Goal: Information Seeking & Learning: Learn about a topic

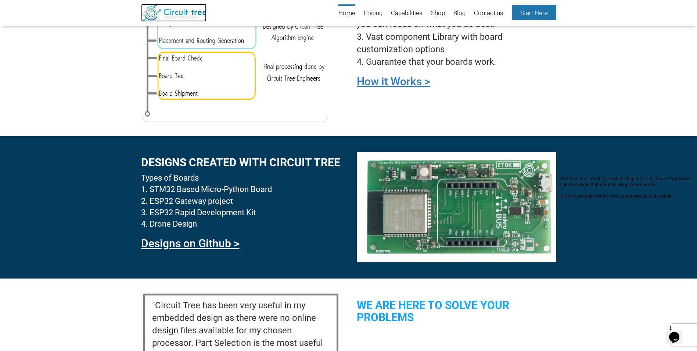
scroll to position [541, 0]
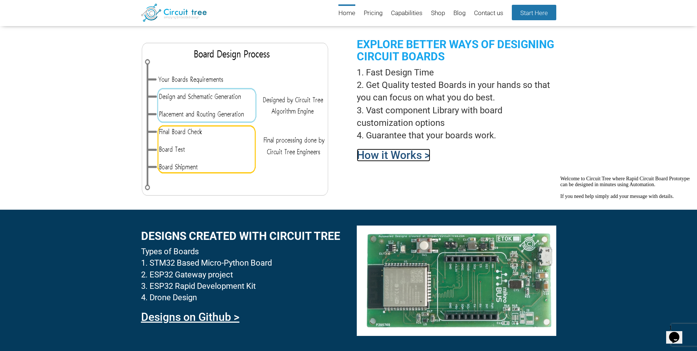
click at [363, 158] on link "How it Works >" at bounding box center [393, 154] width 73 height 13
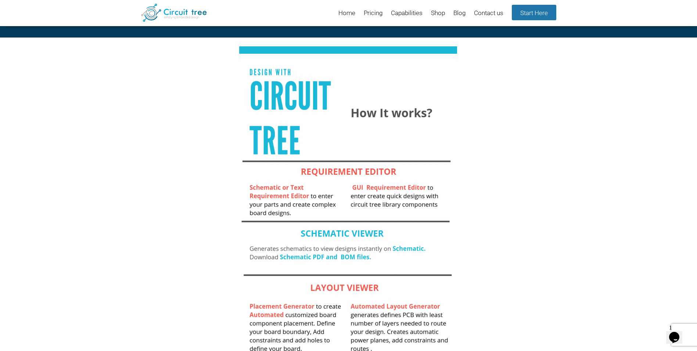
scroll to position [64, 0]
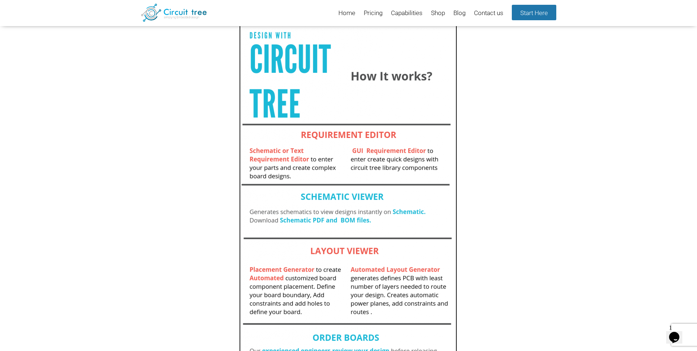
click at [284, 171] on img at bounding box center [348, 194] width 218 height 384
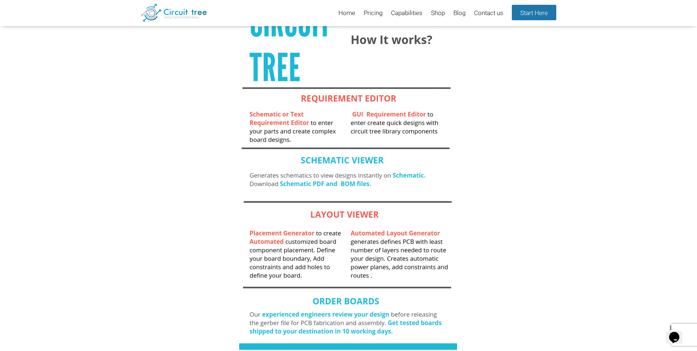
scroll to position [63, 0]
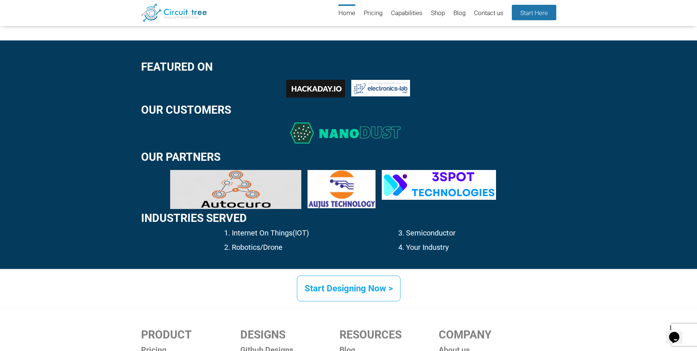
scroll to position [1066, 0]
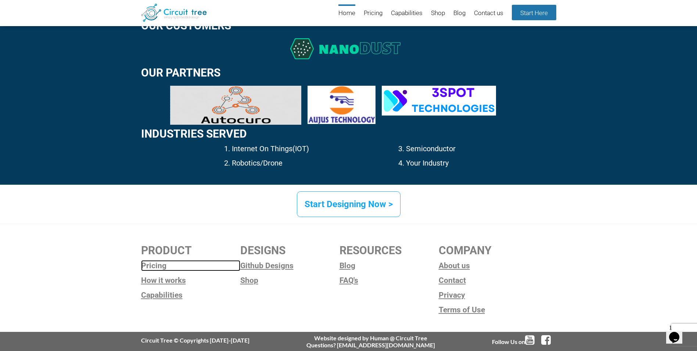
click at [157, 266] on link "Pricing" at bounding box center [190, 265] width 99 height 11
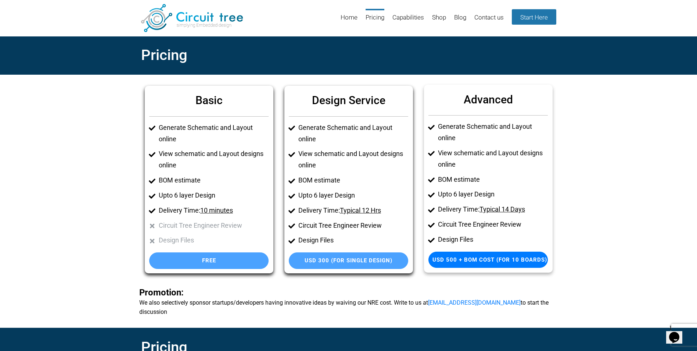
click at [476, 159] on li "View schematic and Layout designs online" at bounding box center [493, 158] width 110 height 23
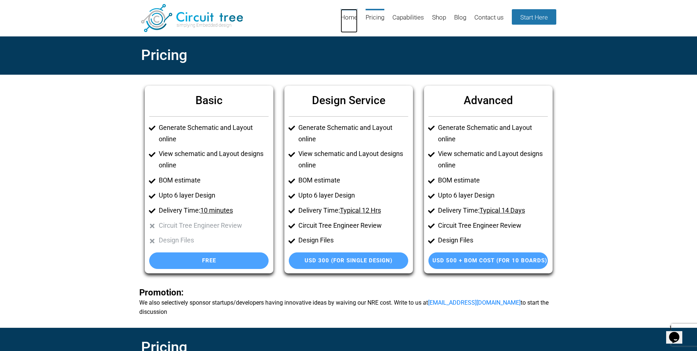
click at [349, 14] on link "Home" at bounding box center [349, 21] width 17 height 24
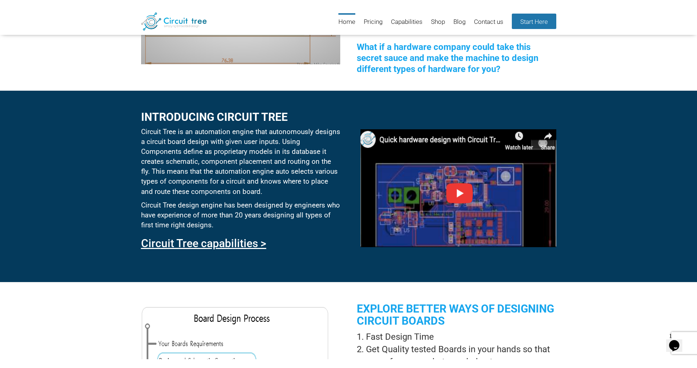
scroll to position [321, 0]
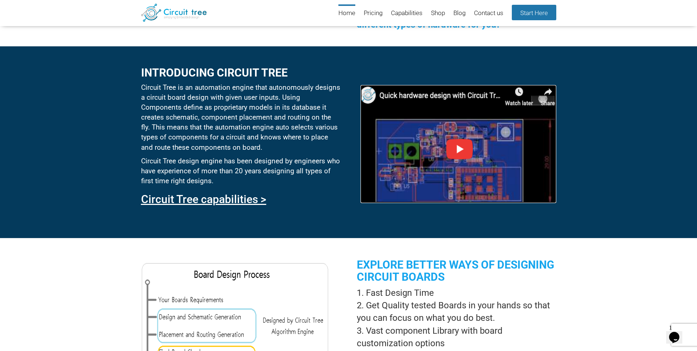
click at [455, 151] on img at bounding box center [457, 144] width 195 height 118
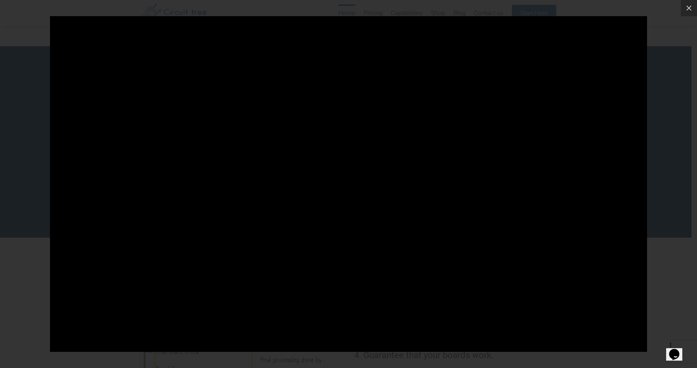
click at [33, 27] on div at bounding box center [348, 184] width 697 height 368
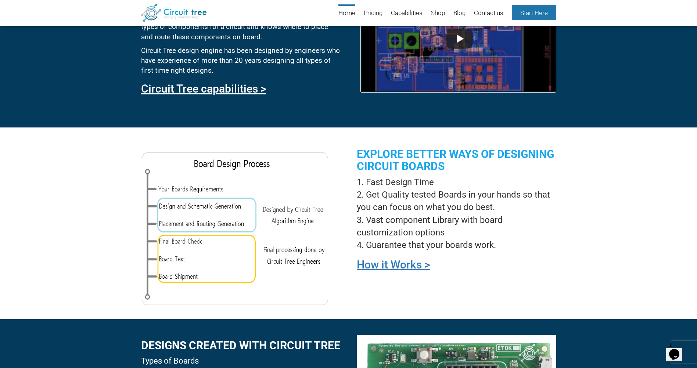
scroll to position [468, 0]
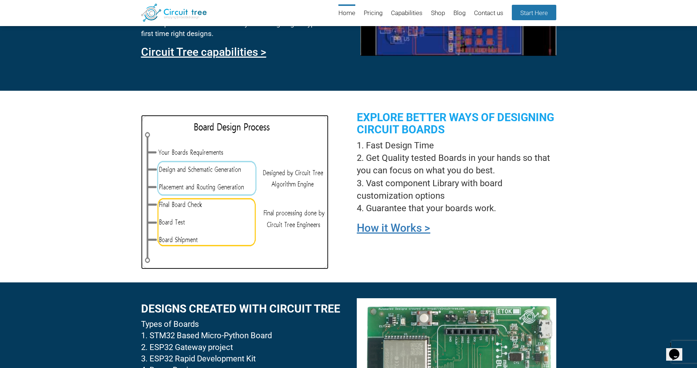
click at [250, 207] on img at bounding box center [234, 192] width 187 height 154
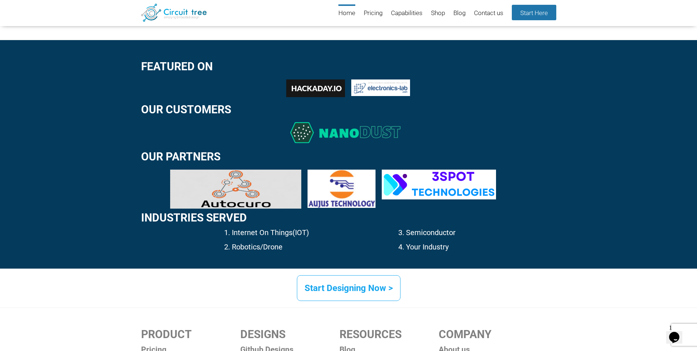
scroll to position [1066, 0]
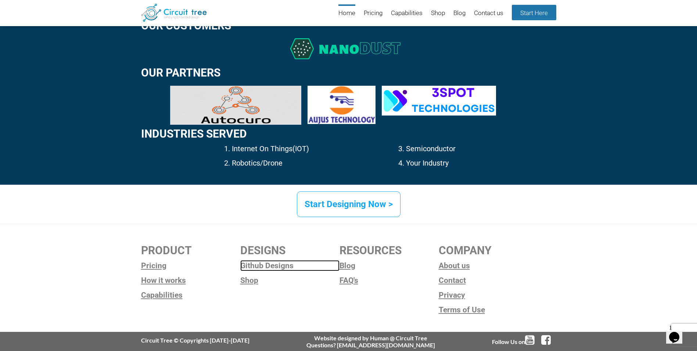
click at [286, 266] on link "Github Designs" at bounding box center [289, 265] width 99 height 11
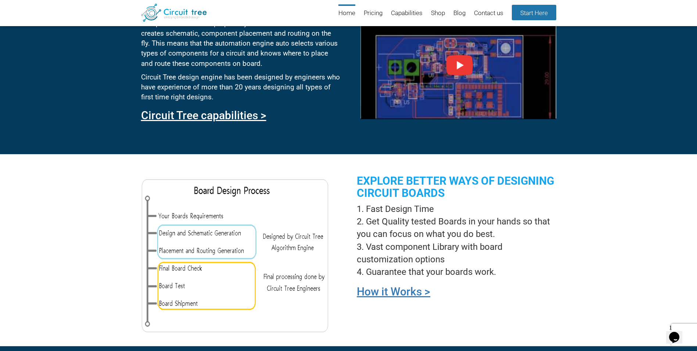
scroll to position [258, 0]
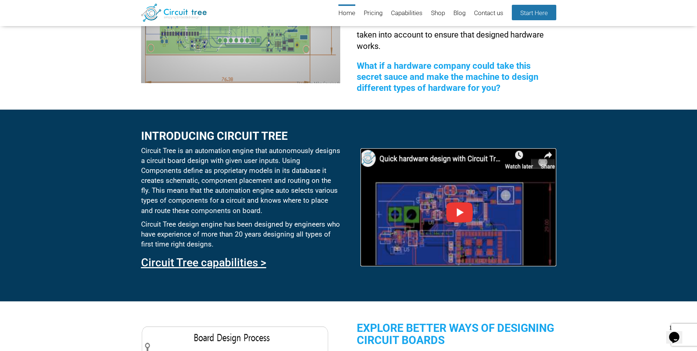
click at [367, 159] on img at bounding box center [457, 207] width 195 height 118
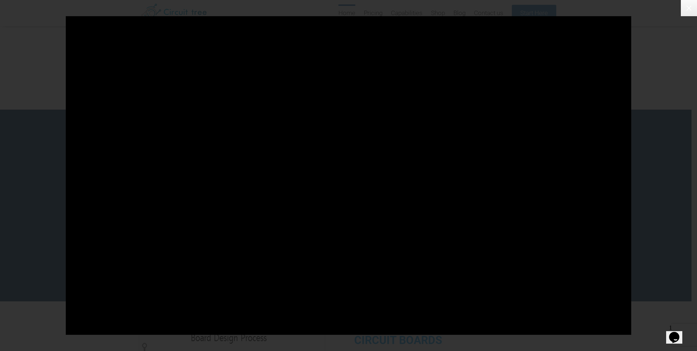
click at [686, 10] on icon at bounding box center [689, 8] width 9 height 9
